Goal: Navigation & Orientation: Find specific page/section

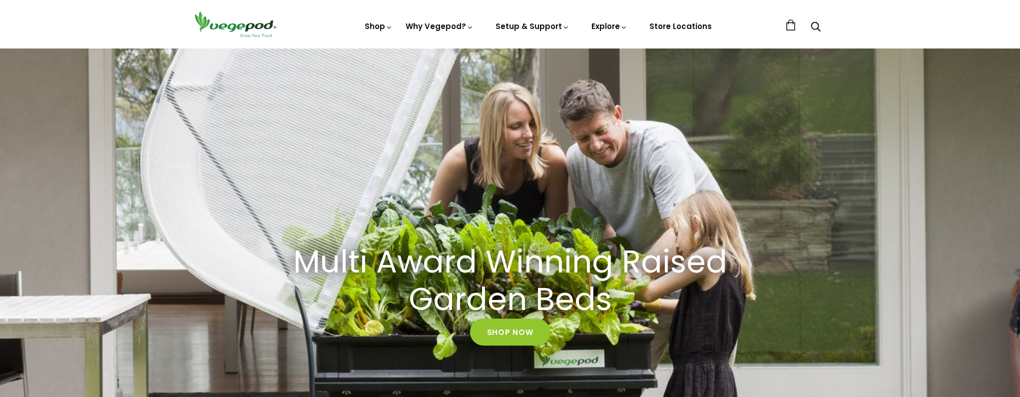
scroll to position [86, 0]
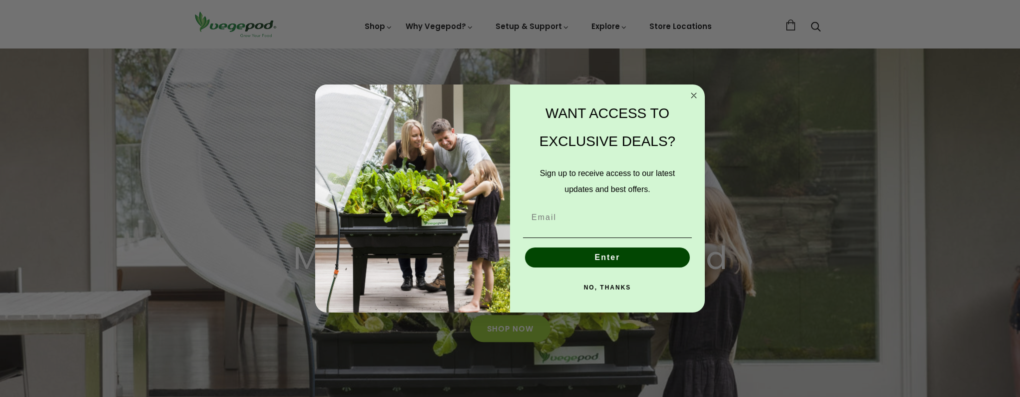
click at [694, 94] on icon "Close dialog" at bounding box center [694, 95] width 5 height 5
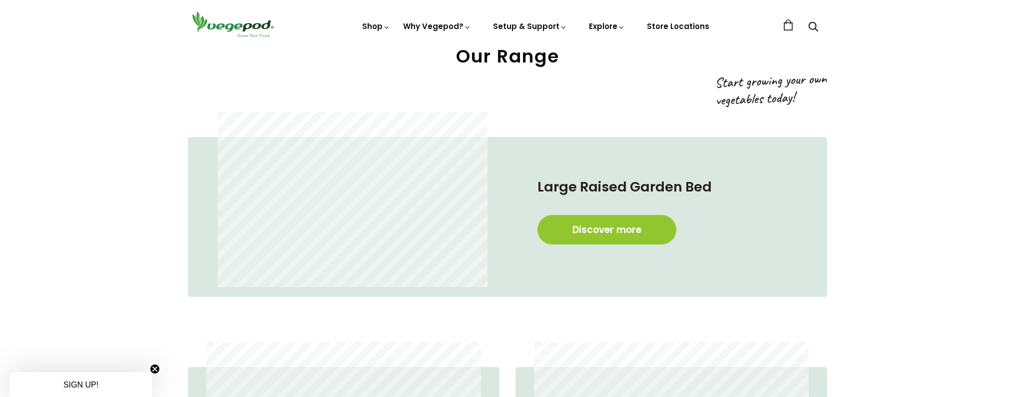
scroll to position [670, 2]
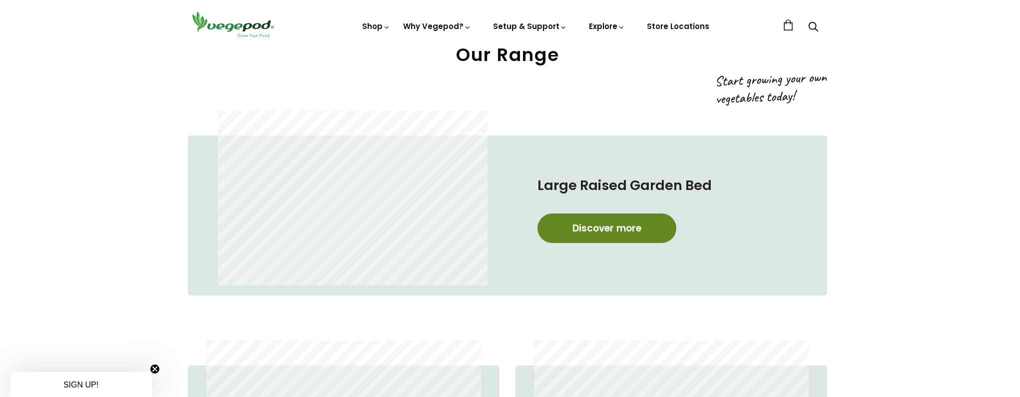
click at [591, 229] on link "Discover more" at bounding box center [607, 227] width 139 height 29
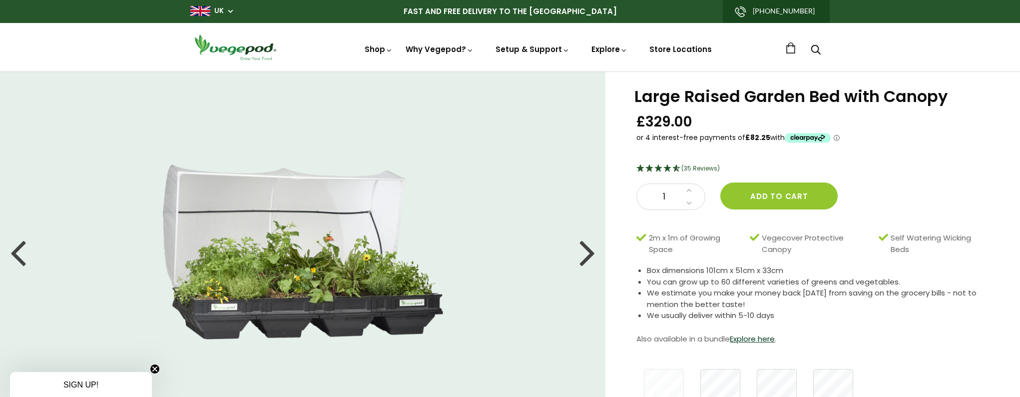
click at [236, 49] on img at bounding box center [235, 47] width 90 height 28
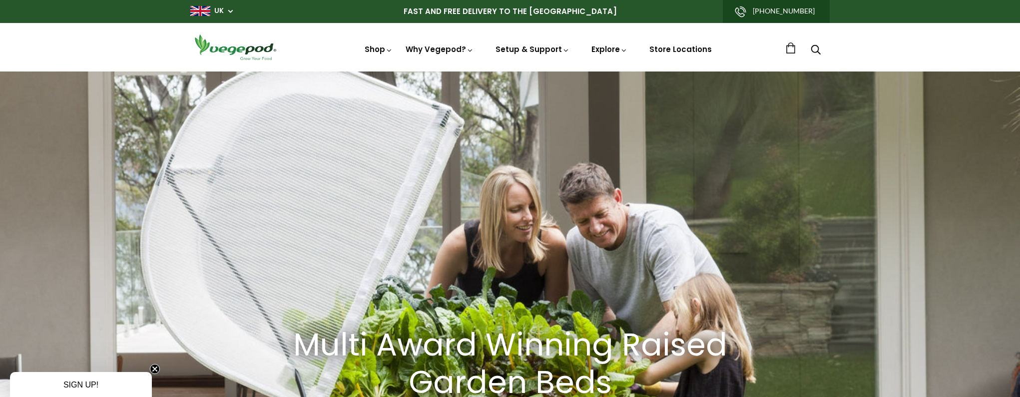
scroll to position [0, 395]
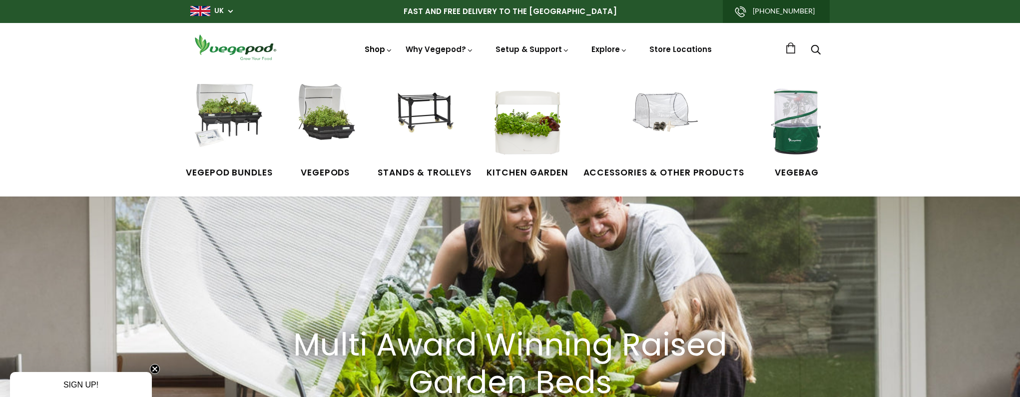
click at [381, 52] on link "Shop" at bounding box center [379, 63] width 28 height 38
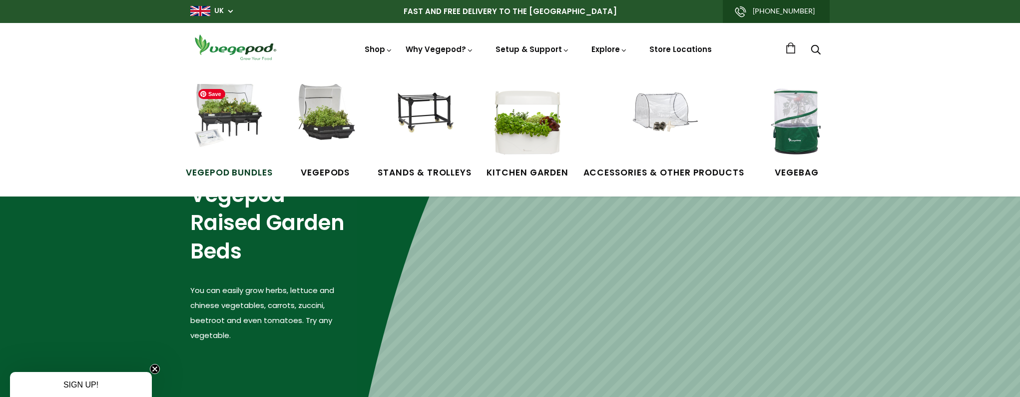
click at [236, 114] on img at bounding box center [229, 121] width 75 height 75
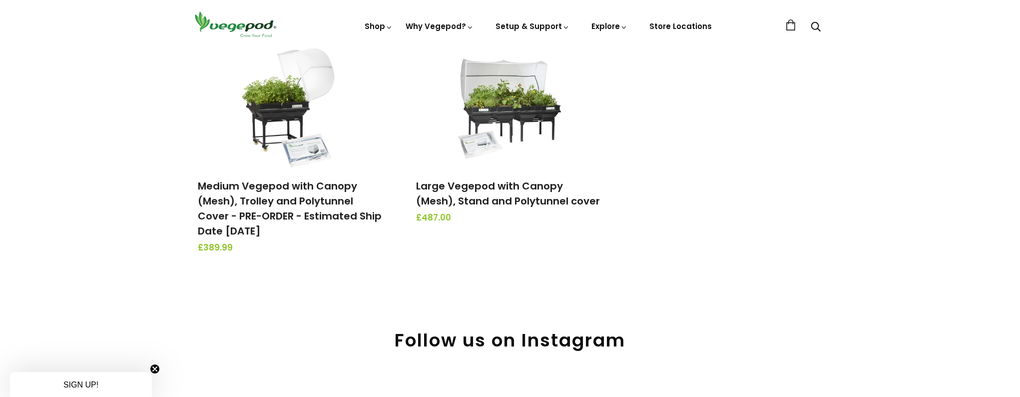
scroll to position [383, 0]
click at [225, 23] on img at bounding box center [235, 24] width 90 height 28
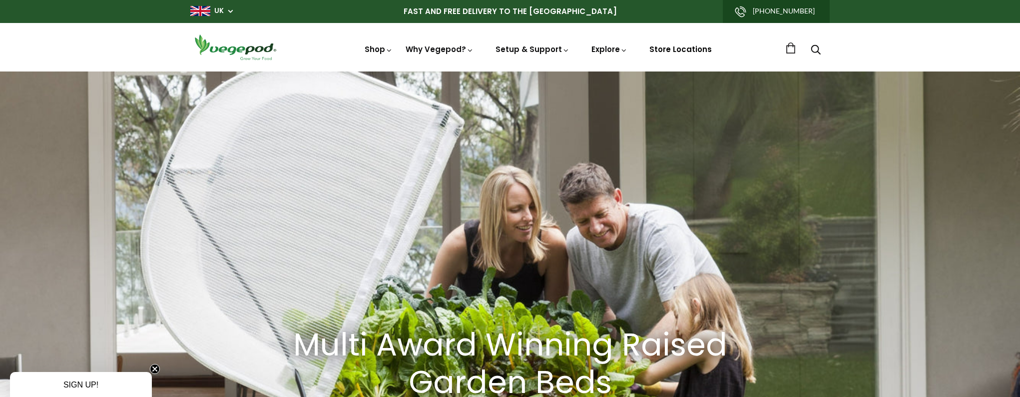
click at [689, 47] on link "Store Locations" at bounding box center [681, 49] width 62 height 10
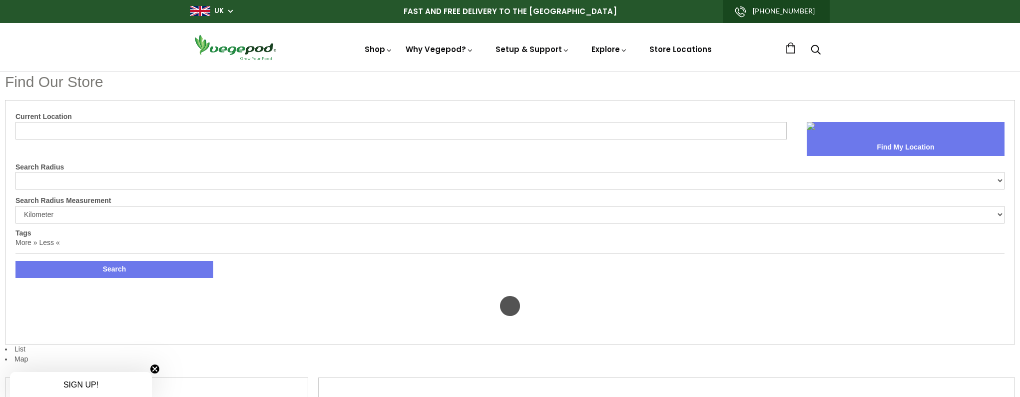
select select "m"
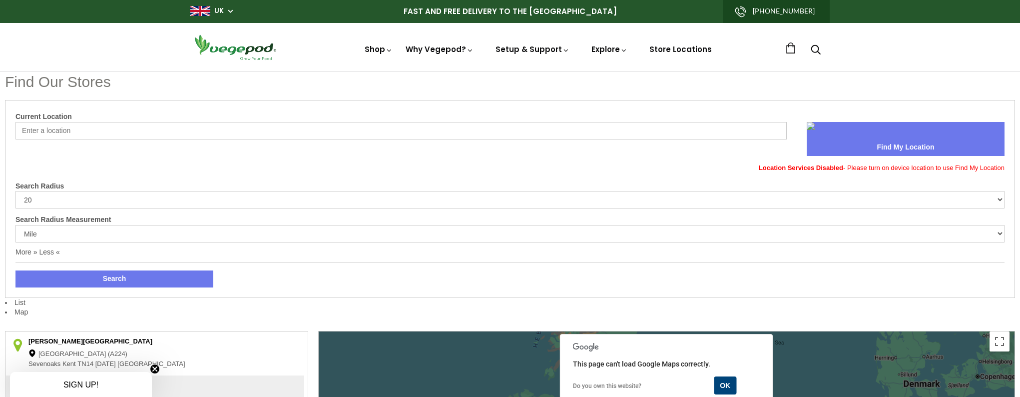
click at [68, 129] on input "Current Location" at bounding box center [400, 130] width 771 height 17
type input "California"
click at [761, 199] on button "OK" at bounding box center [756, 195] width 34 height 18
click at [242, 50] on img at bounding box center [235, 47] width 90 height 28
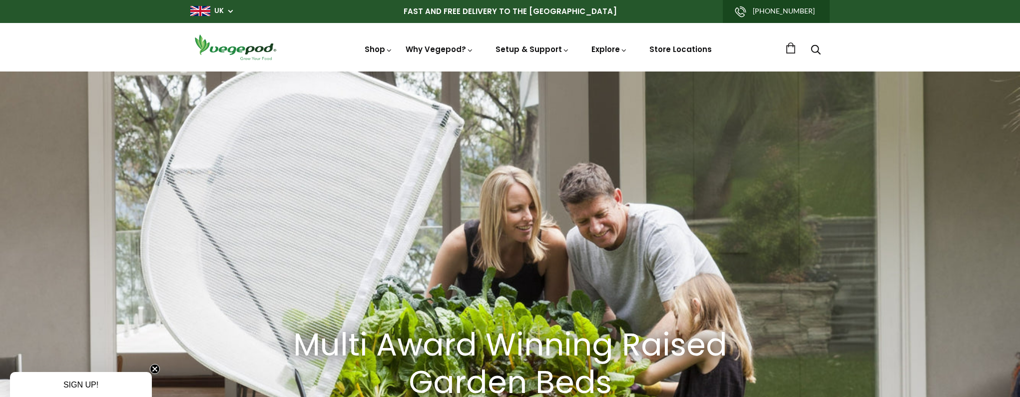
scroll to position [0, 197]
click at [692, 47] on link "Store Locations" at bounding box center [681, 49] width 62 height 10
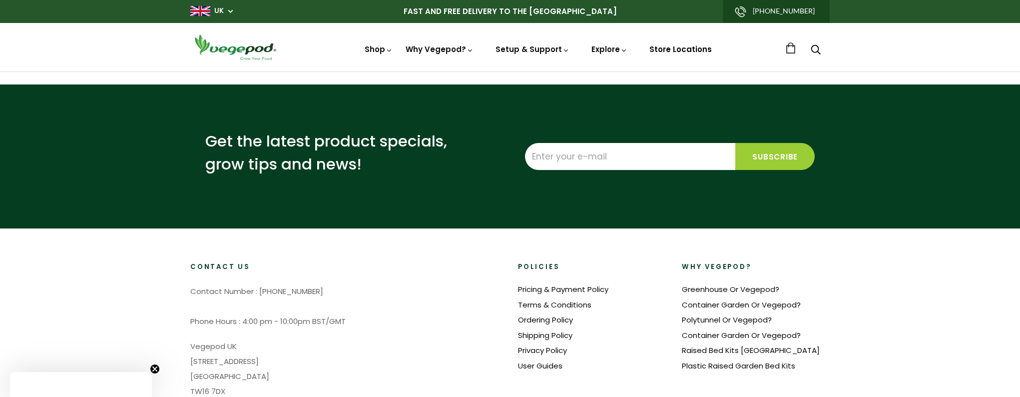
select select "m"
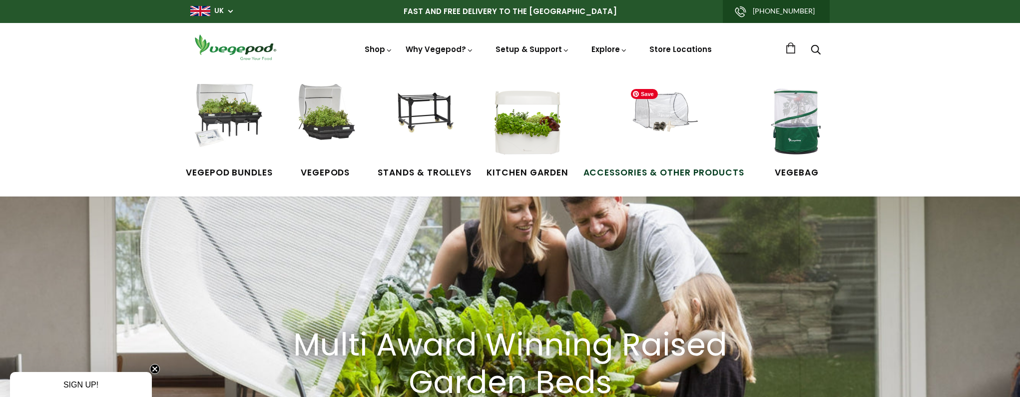
click at [665, 118] on img at bounding box center [664, 121] width 75 height 75
